Goal: Task Accomplishment & Management: Use online tool/utility

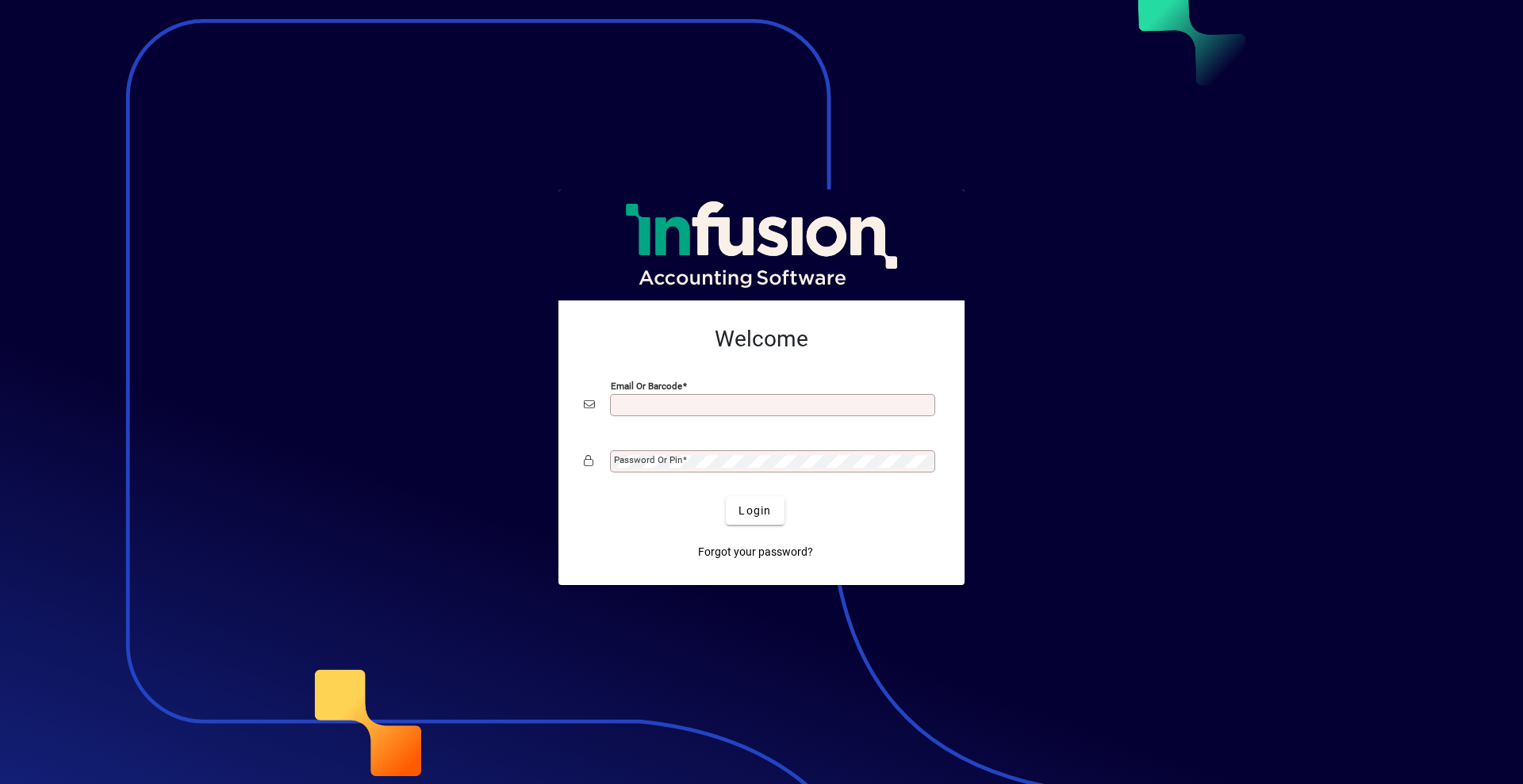
click at [736, 400] on input "Email or Barcode" at bounding box center [774, 405] width 321 height 13
type input "**********"
click at [726, 497] on button "Login" at bounding box center [755, 510] width 58 height 28
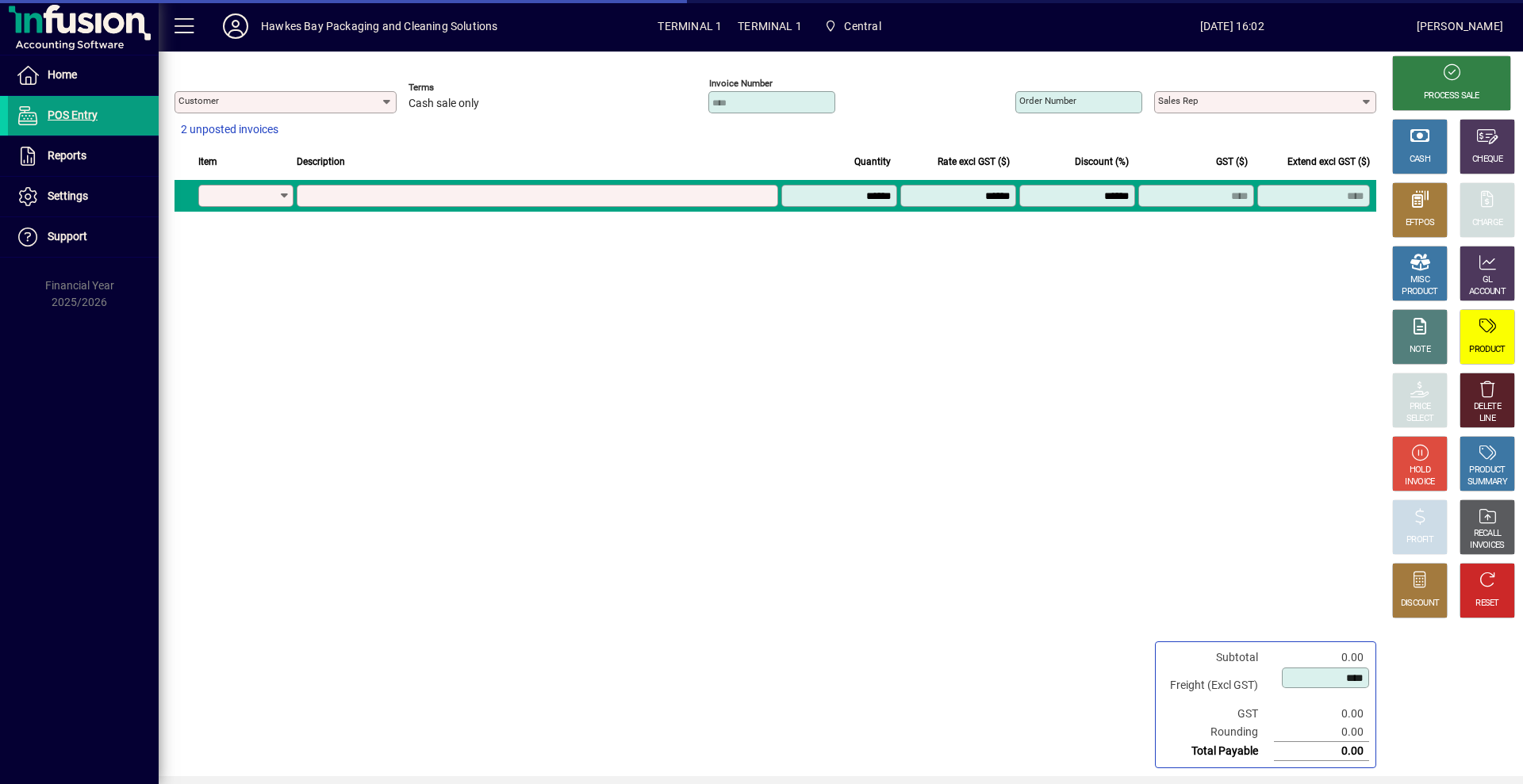
type input "**********"
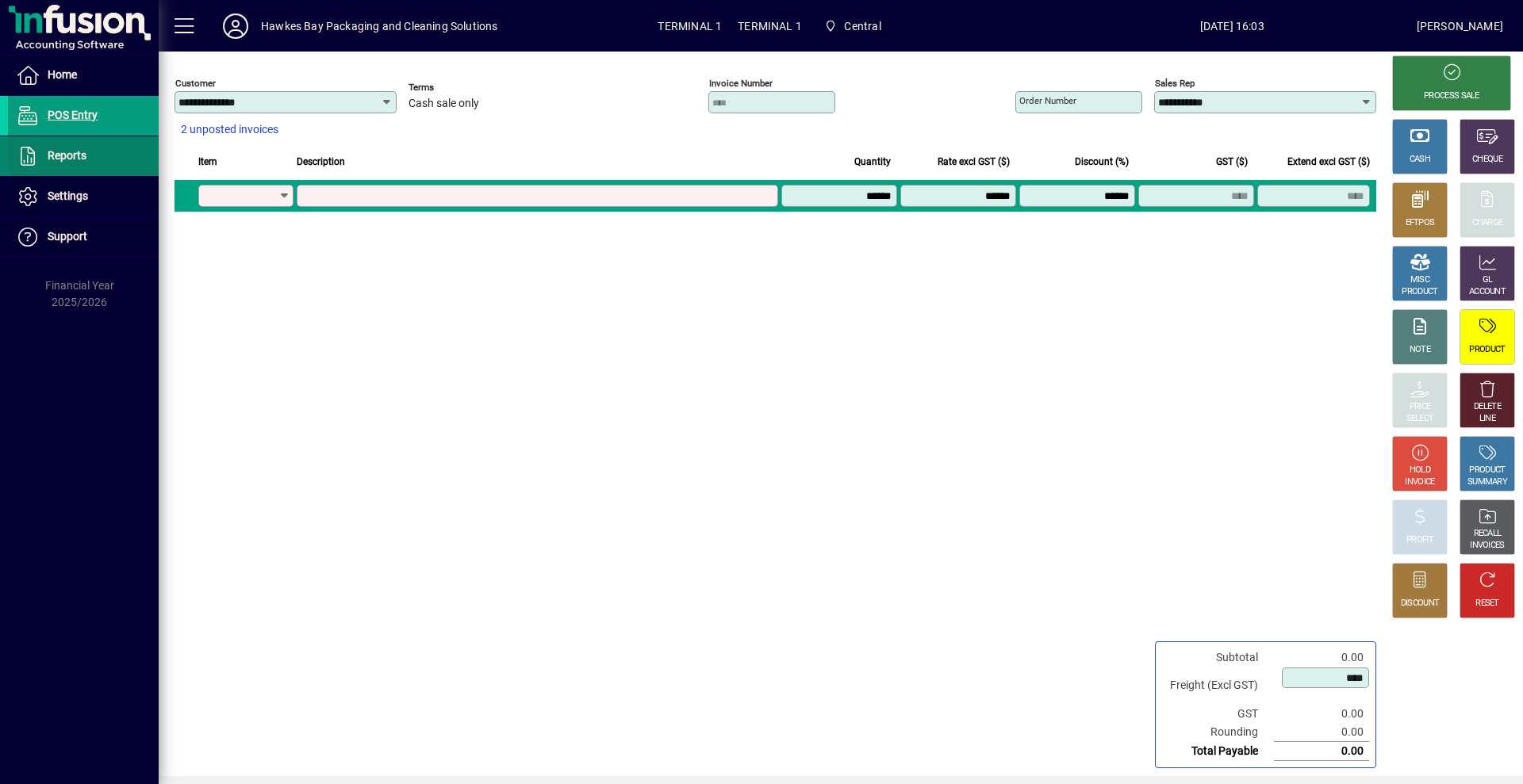
click at [79, 153] on span "Reports" at bounding box center [67, 156] width 39 height 13
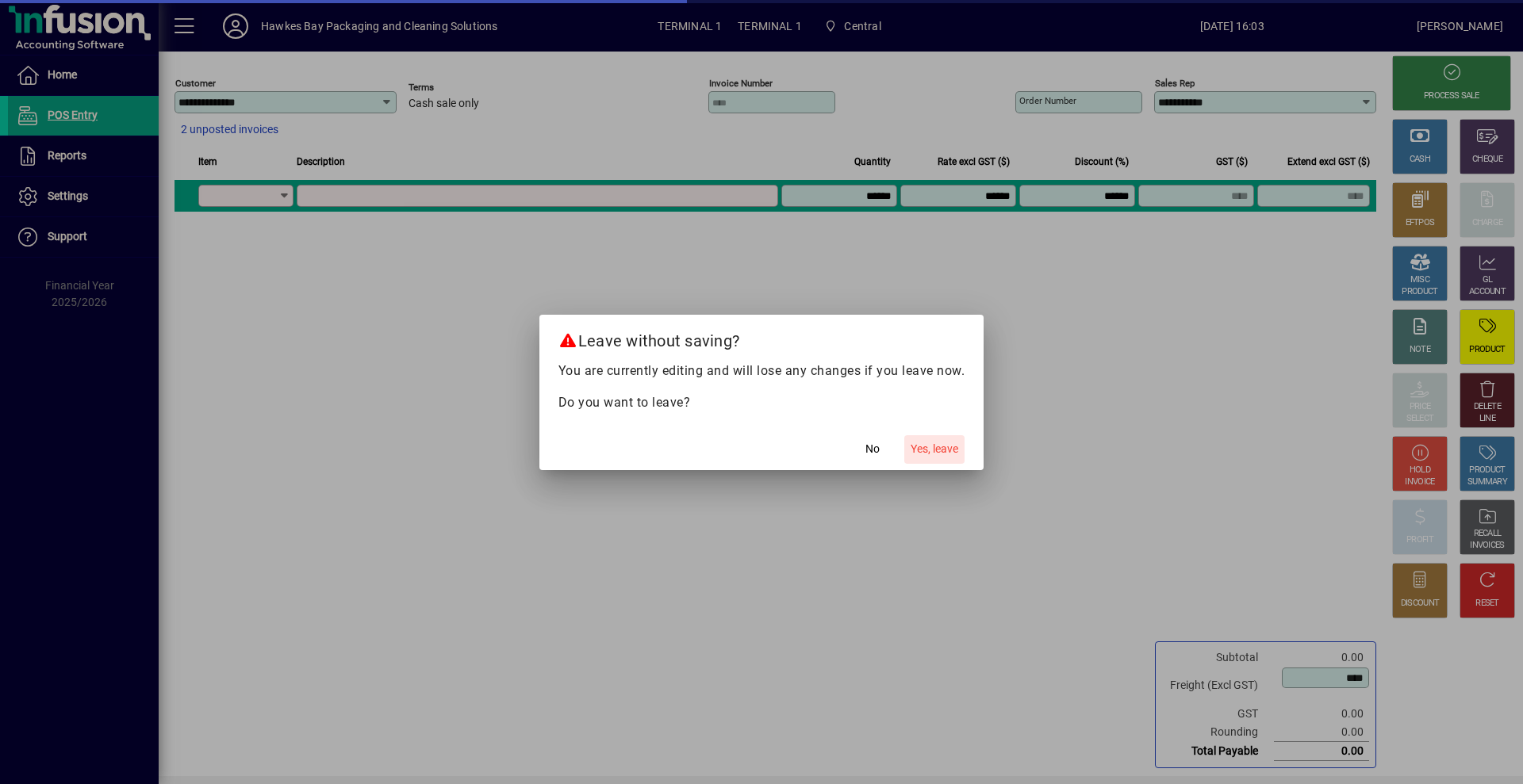
click at [951, 448] on span "Yes, leave" at bounding box center [934, 449] width 48 height 17
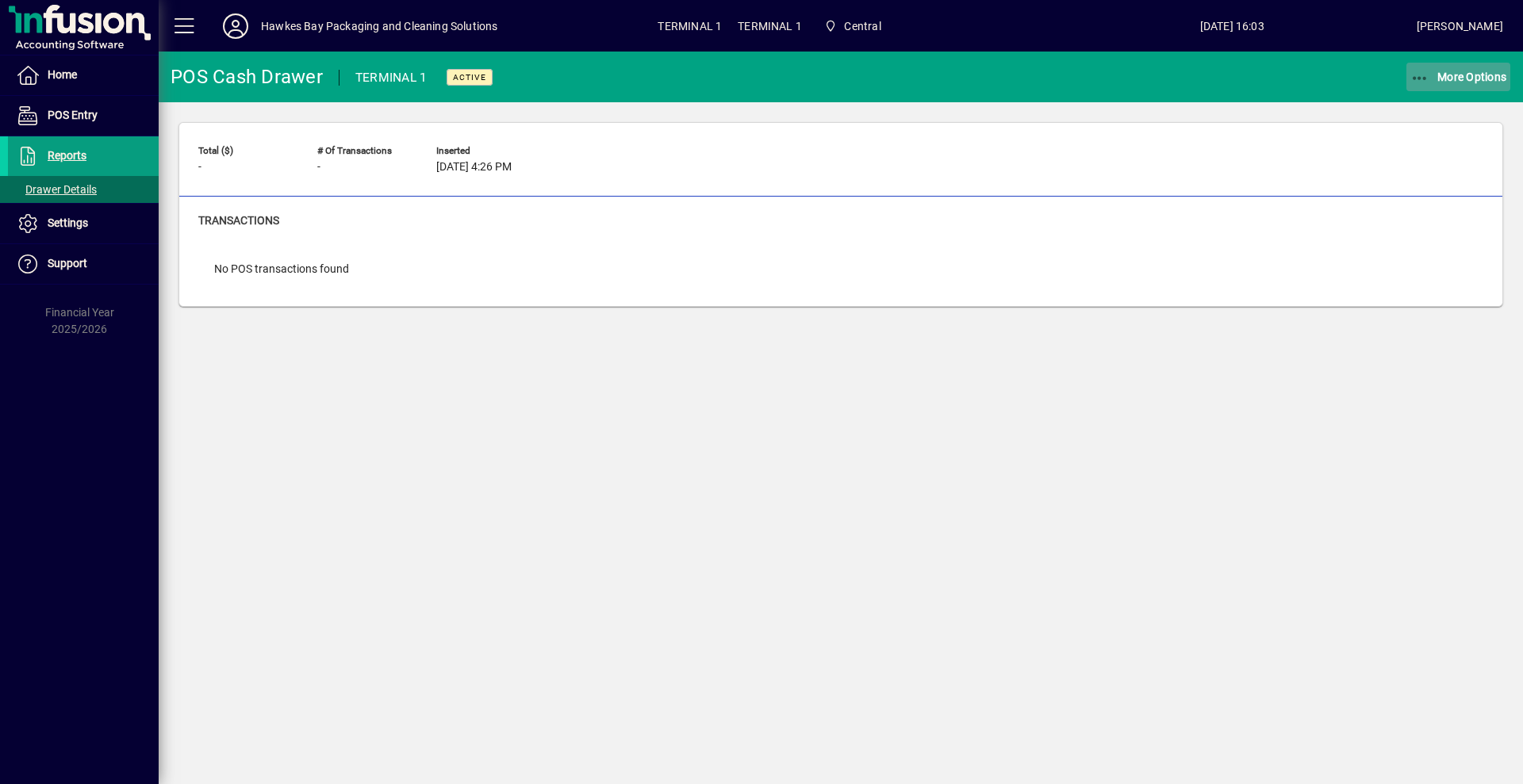
click at [1462, 74] on span "More Options" at bounding box center [1458, 77] width 97 height 13
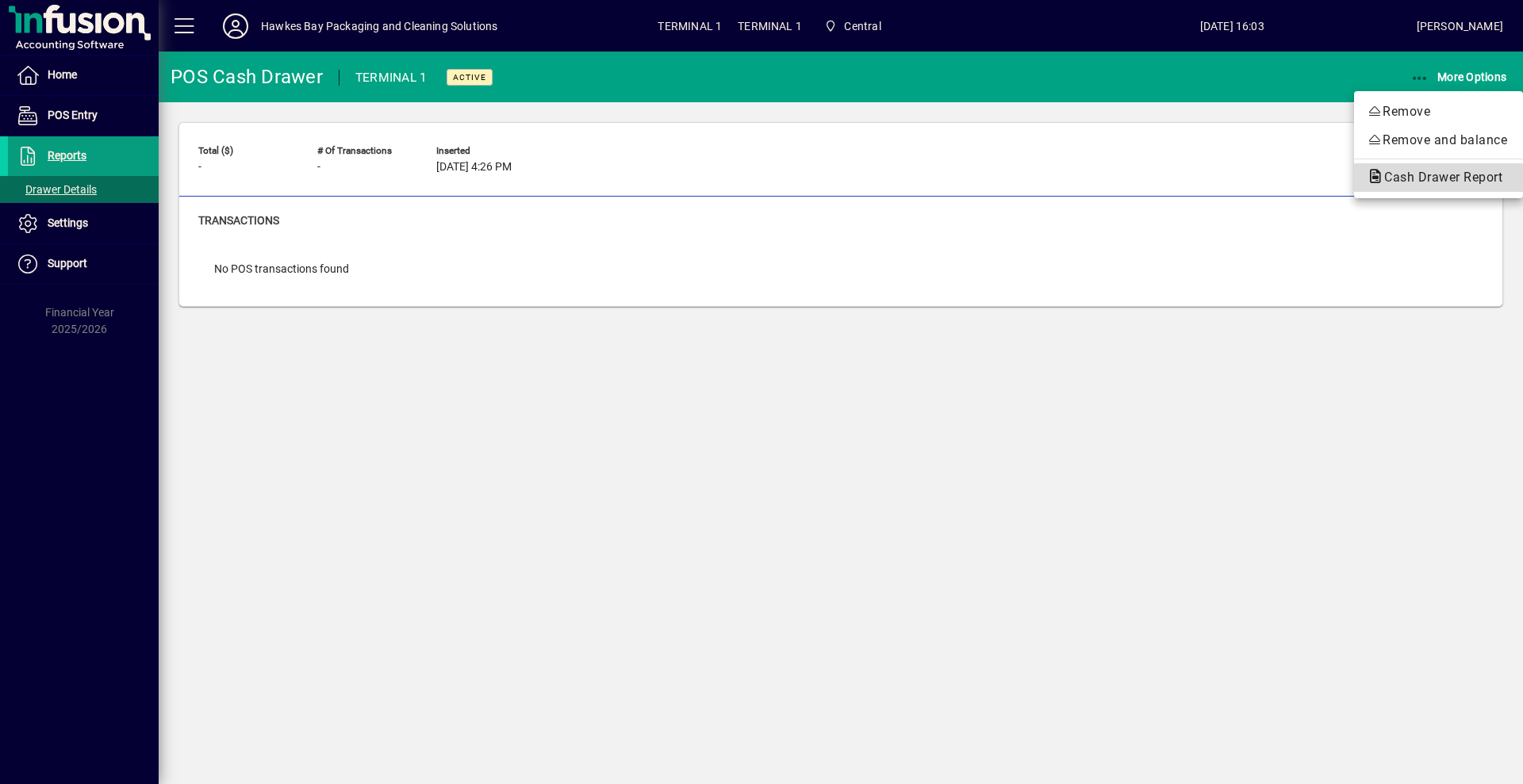
click at [1417, 177] on span "Cash Drawer Report" at bounding box center [1438, 177] width 144 height 15
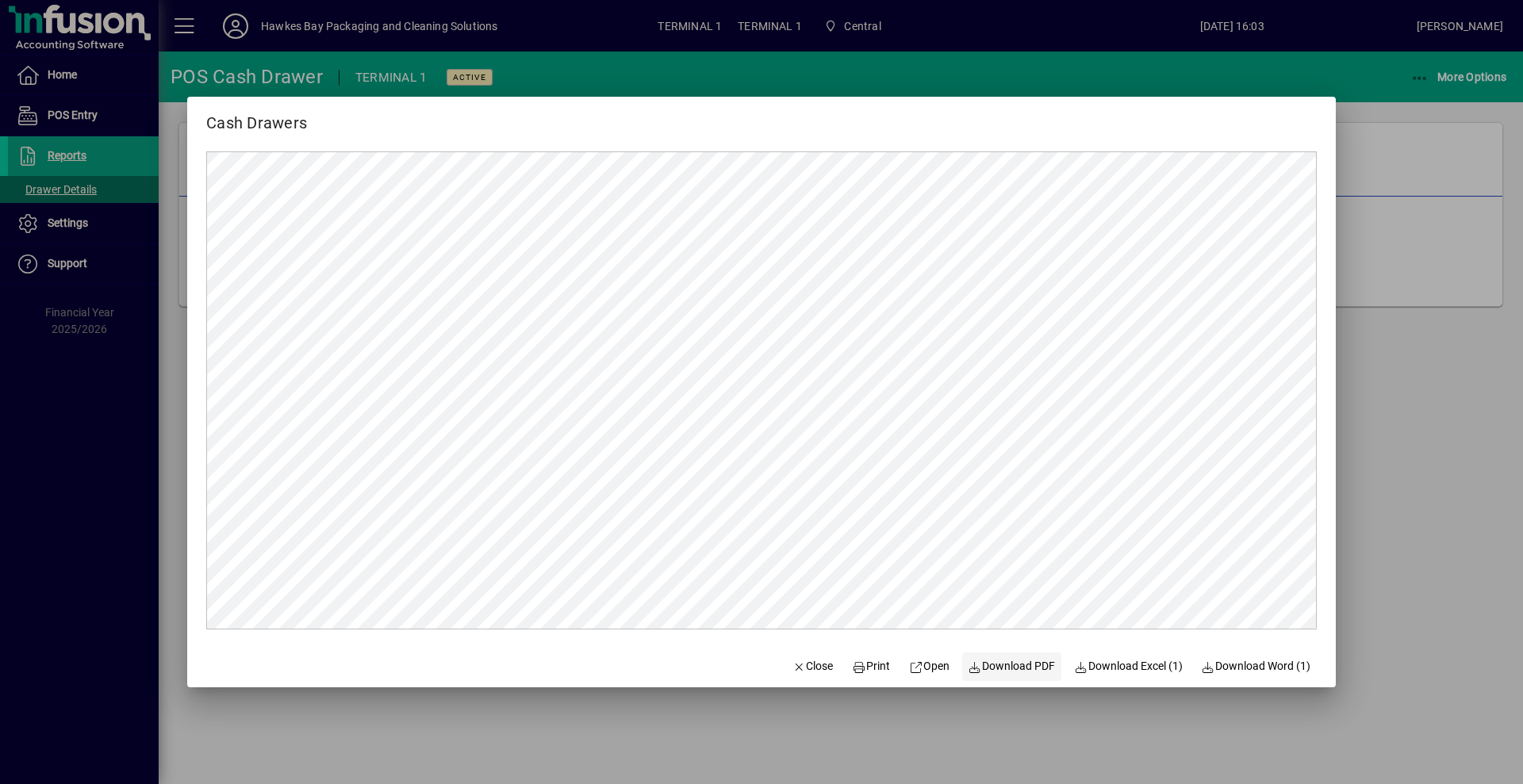
click at [992, 659] on span "Download PDF" at bounding box center [1012, 666] width 87 height 17
click at [807, 667] on span "Close" at bounding box center [812, 666] width 41 height 17
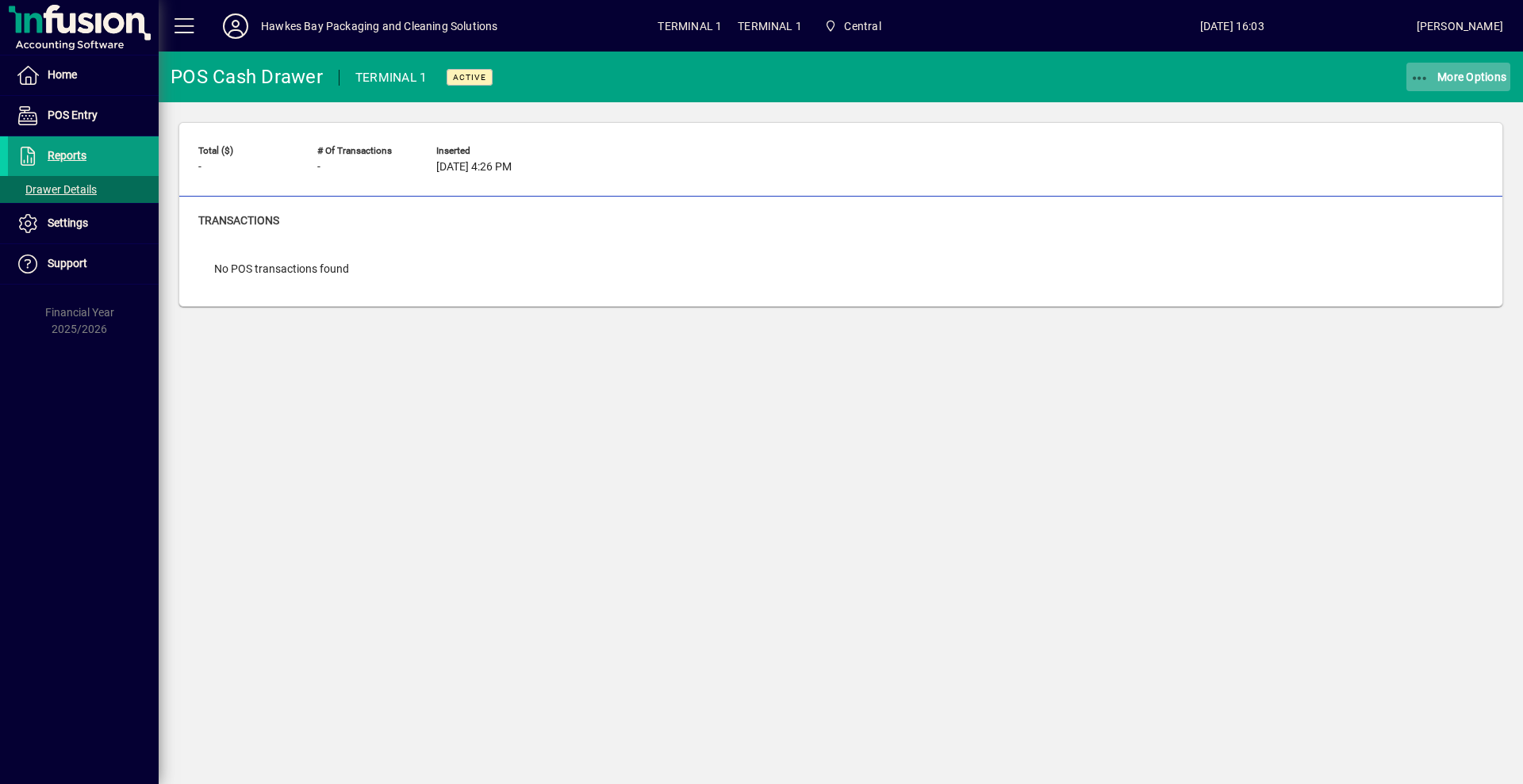
click at [1441, 90] on span "button" at bounding box center [1458, 77] width 105 height 38
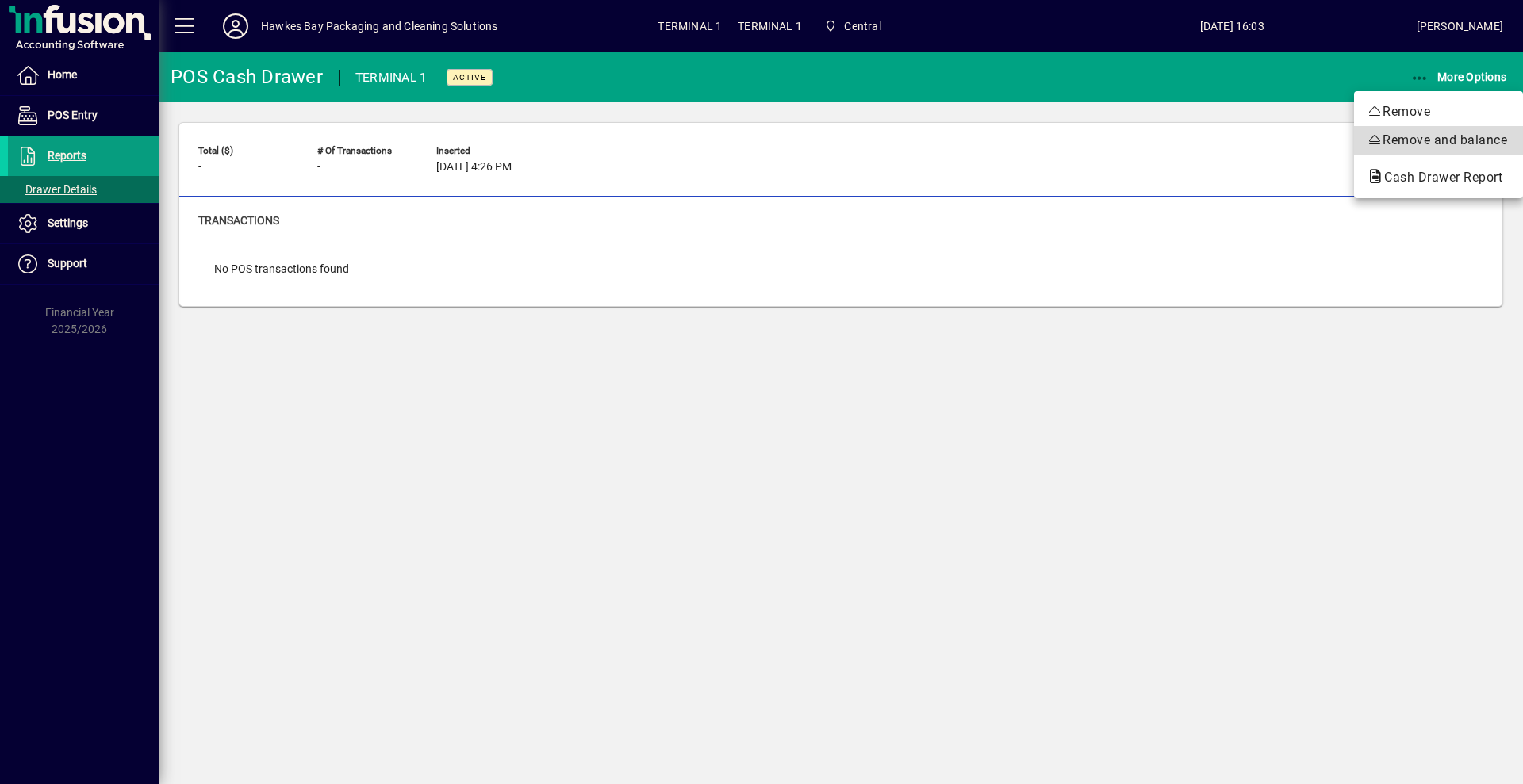
click at [1403, 145] on span "Remove and balance" at bounding box center [1438, 140] width 144 height 19
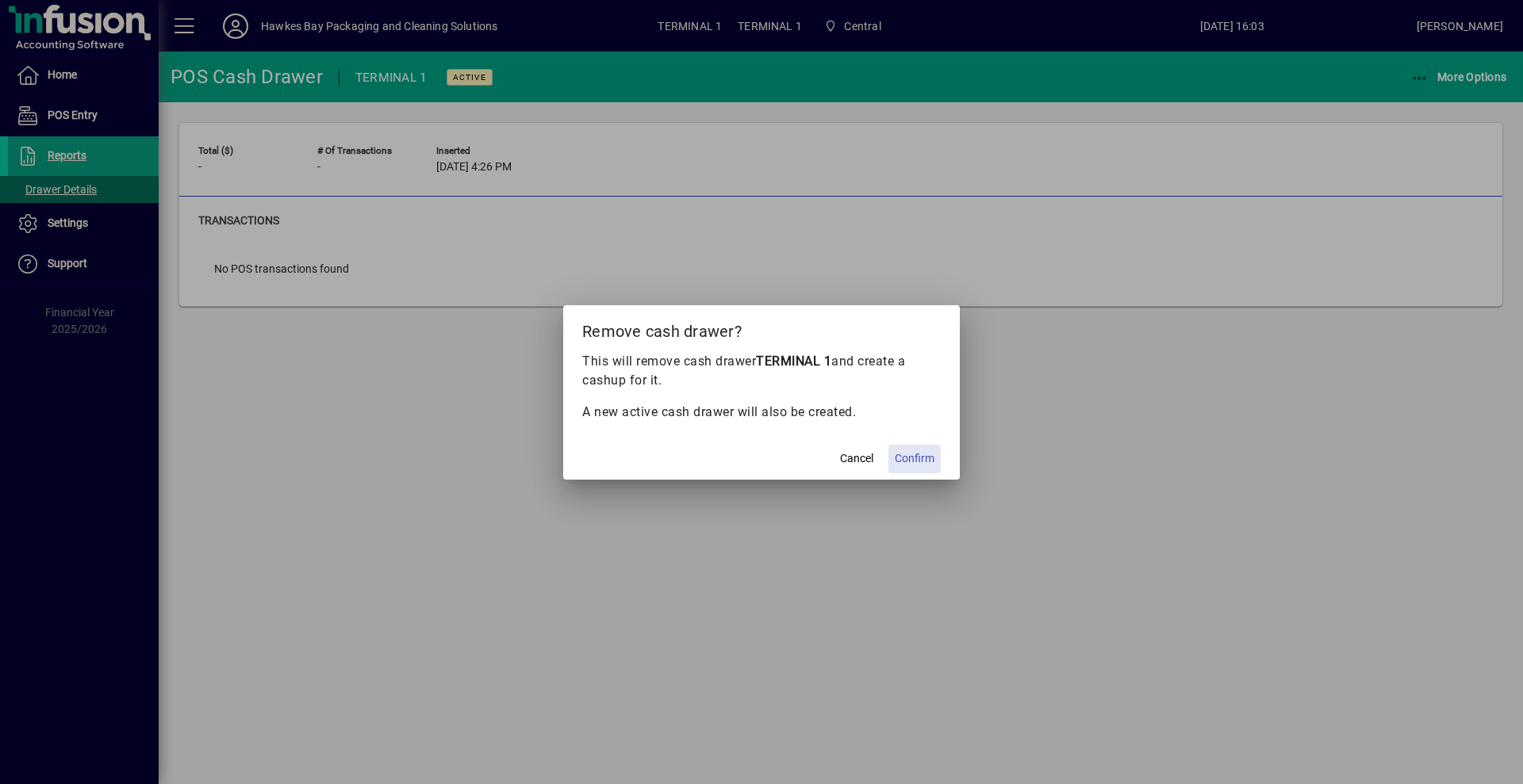
click at [918, 459] on span "Confirm" at bounding box center [914, 459] width 40 height 17
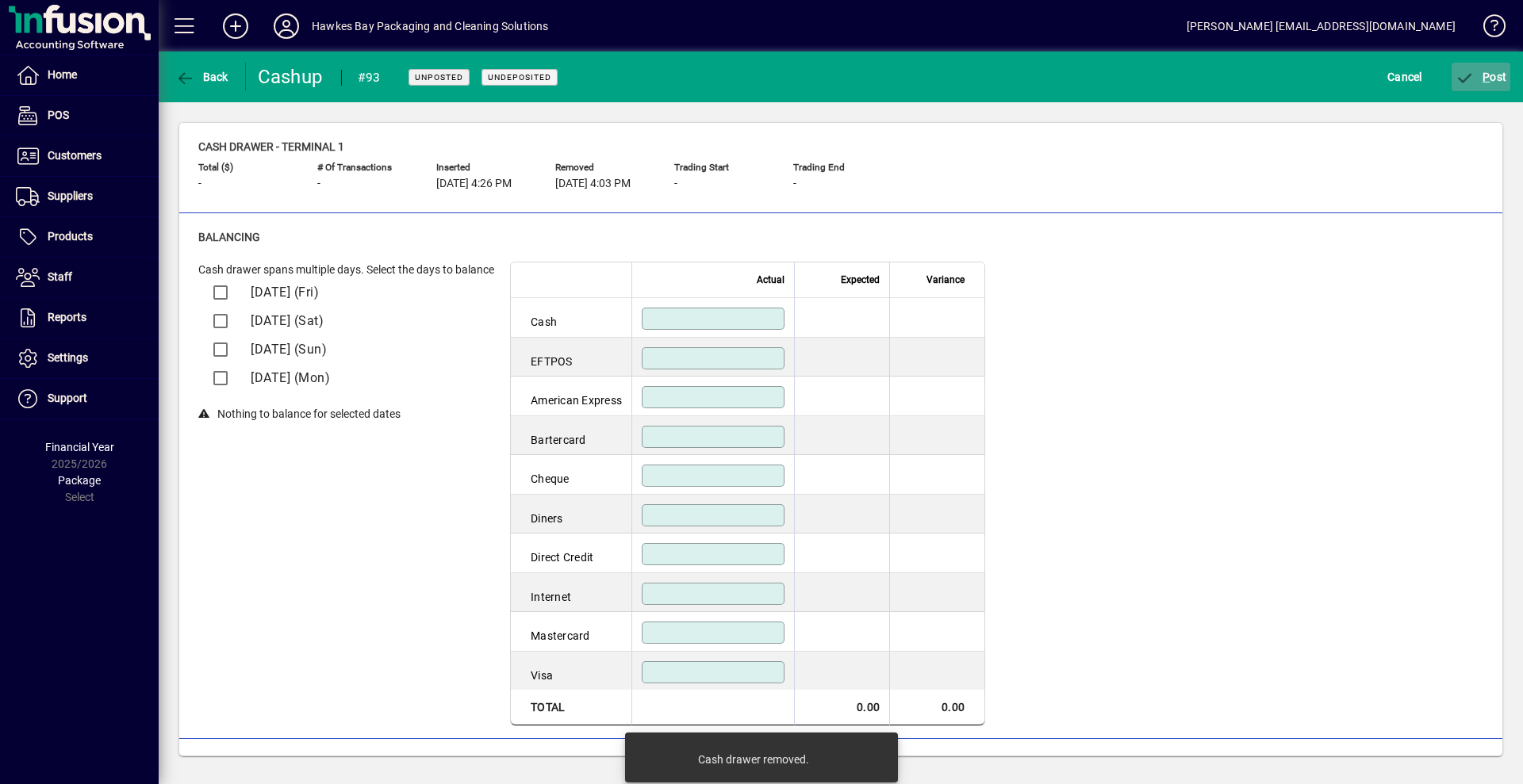
click at [1471, 80] on icon "submit" at bounding box center [1465, 78] width 20 height 16
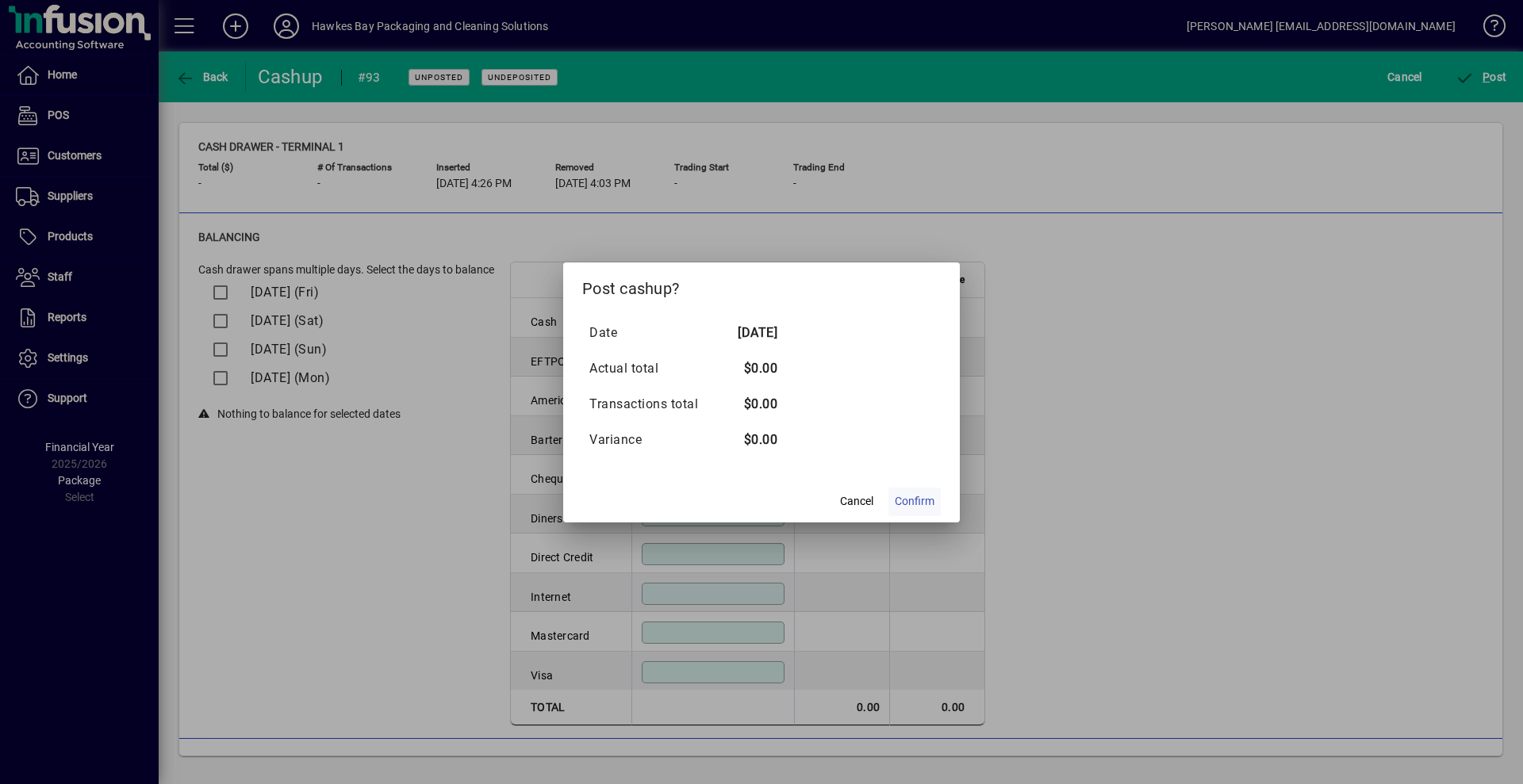
click at [929, 495] on span "Confirm" at bounding box center [914, 501] width 40 height 17
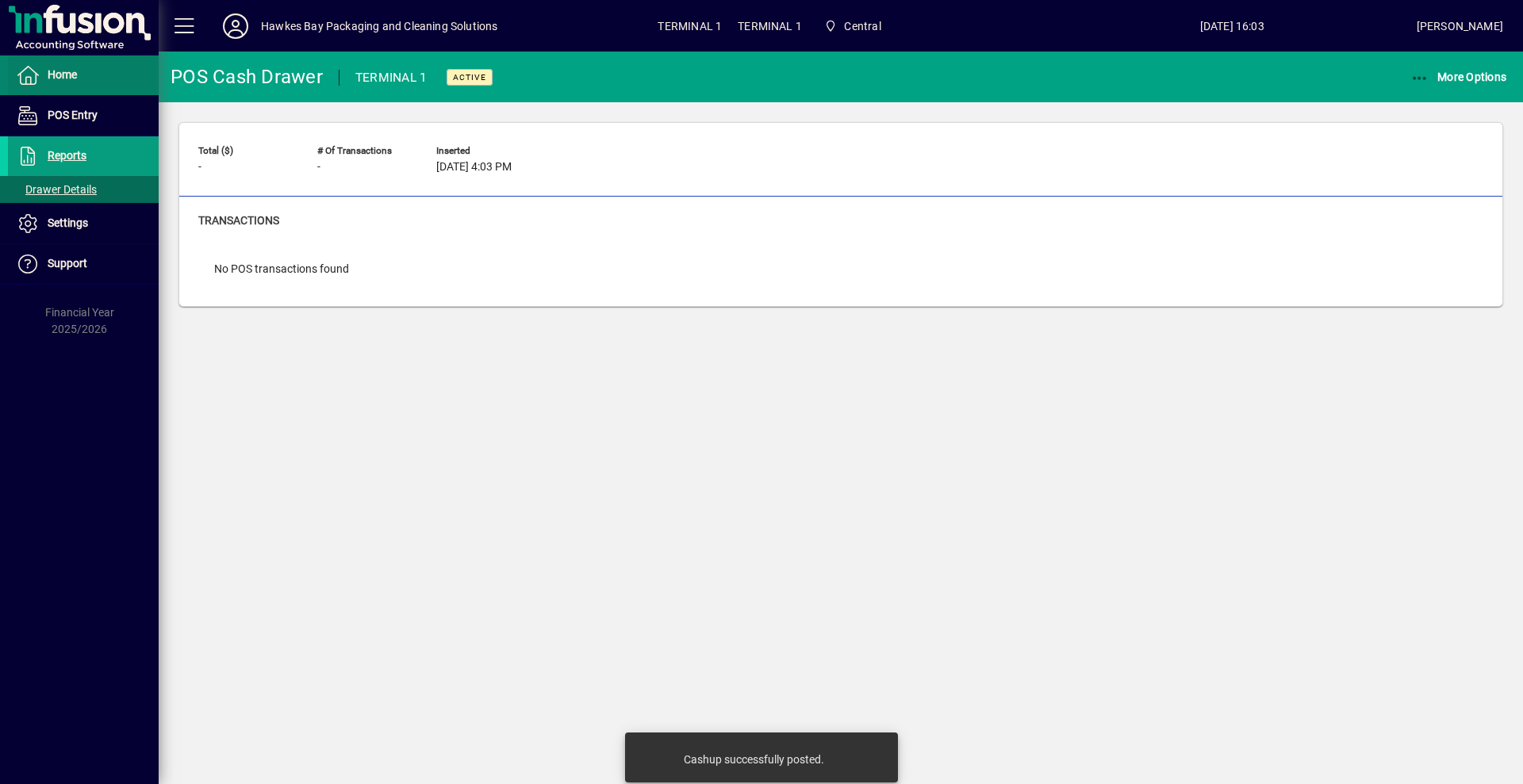
click at [51, 84] on span "Home" at bounding box center [42, 76] width 69 height 19
